Goal: Find specific page/section: Find specific page/section

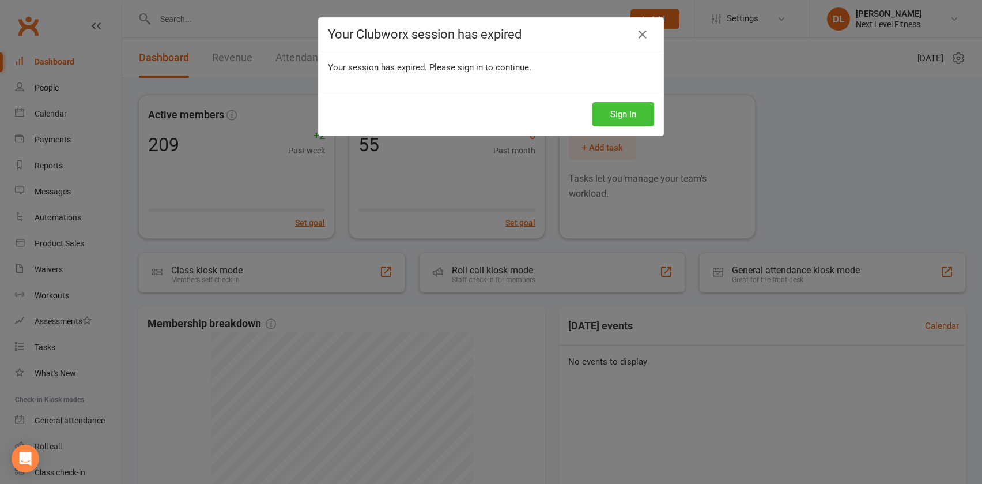
click at [602, 115] on button "Sign In" at bounding box center [623, 114] width 62 height 24
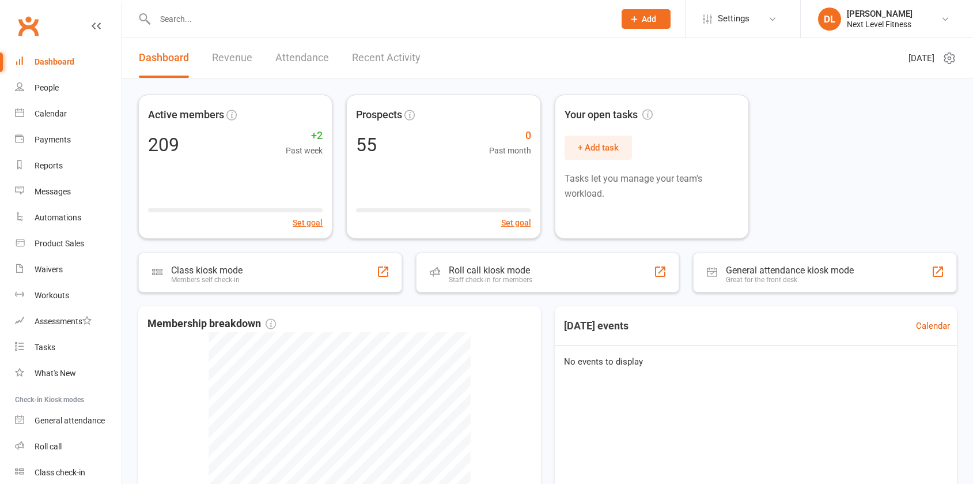
click at [179, 19] on input "text" at bounding box center [379, 19] width 455 height 16
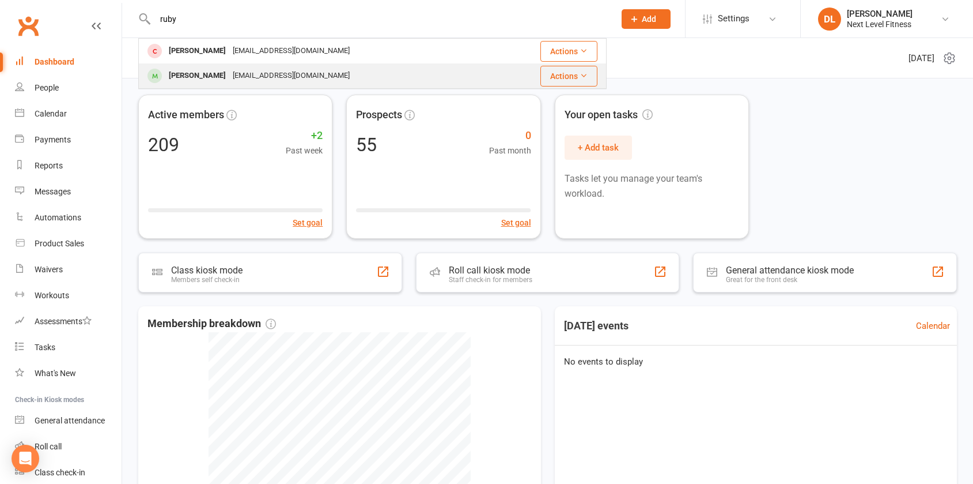
type input "ruby"
click at [199, 77] on div "[PERSON_NAME]" at bounding box center [197, 75] width 64 height 17
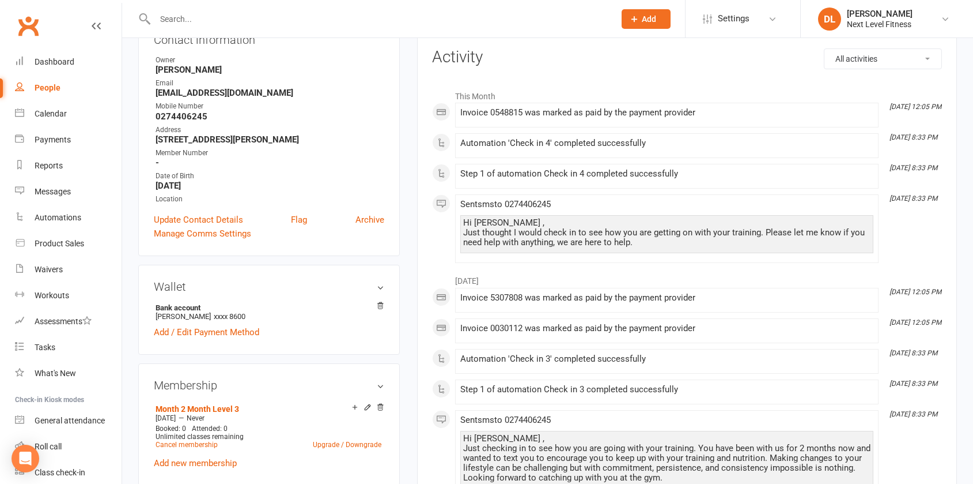
scroll to position [173, 0]
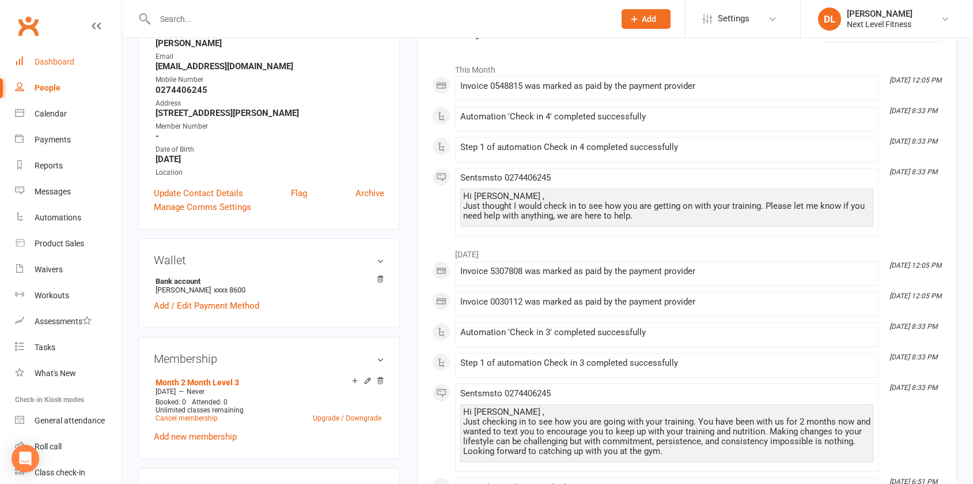
click at [58, 64] on div "Dashboard" at bounding box center [55, 61] width 40 height 9
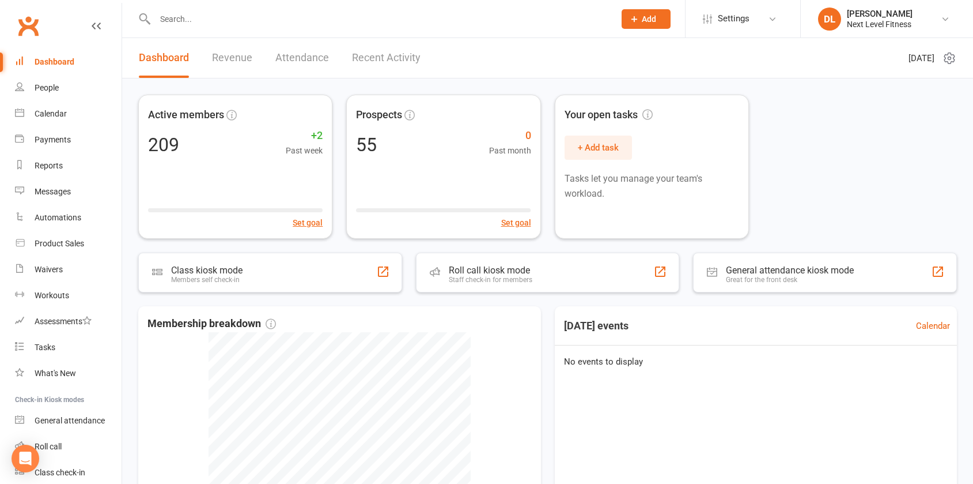
click at [168, 22] on input "text" at bounding box center [379, 19] width 455 height 16
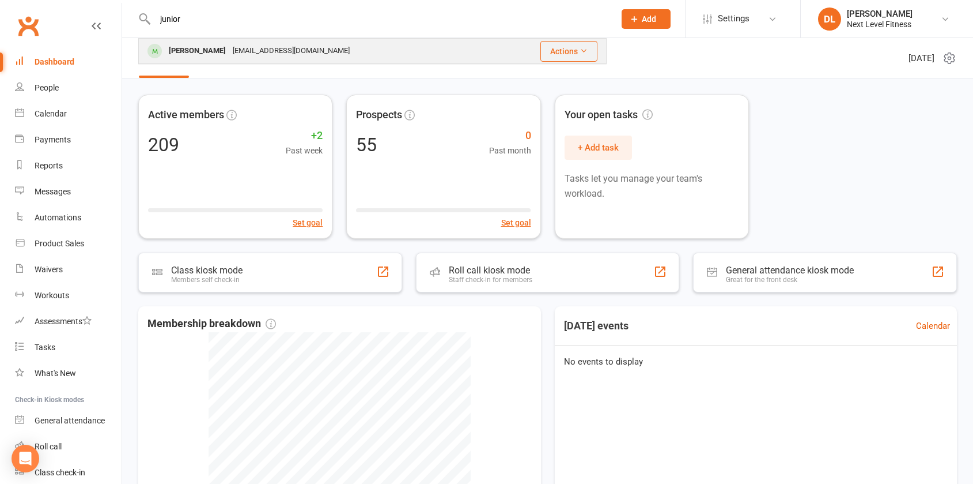
type input "junior"
click at [206, 51] on div "[PERSON_NAME]" at bounding box center [197, 51] width 64 height 17
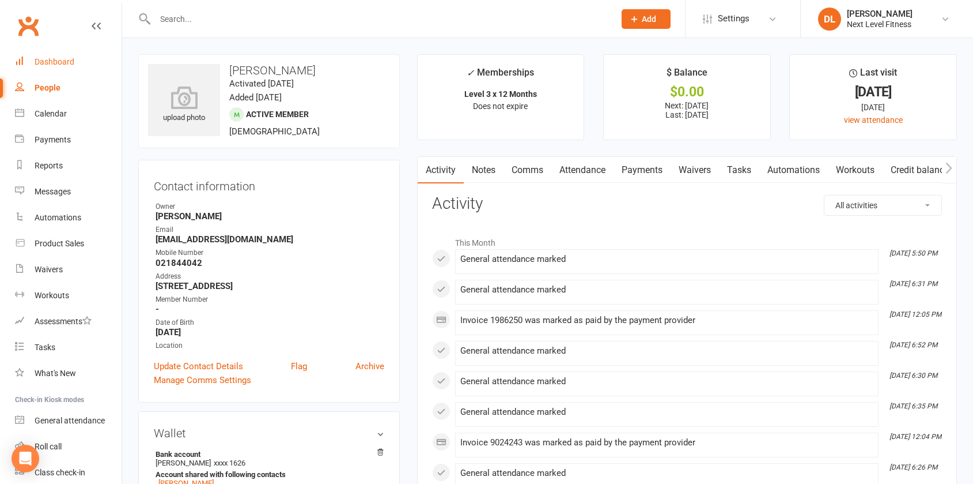
click at [58, 58] on div "Dashboard" at bounding box center [55, 61] width 40 height 9
